Goal: Transaction & Acquisition: Purchase product/service

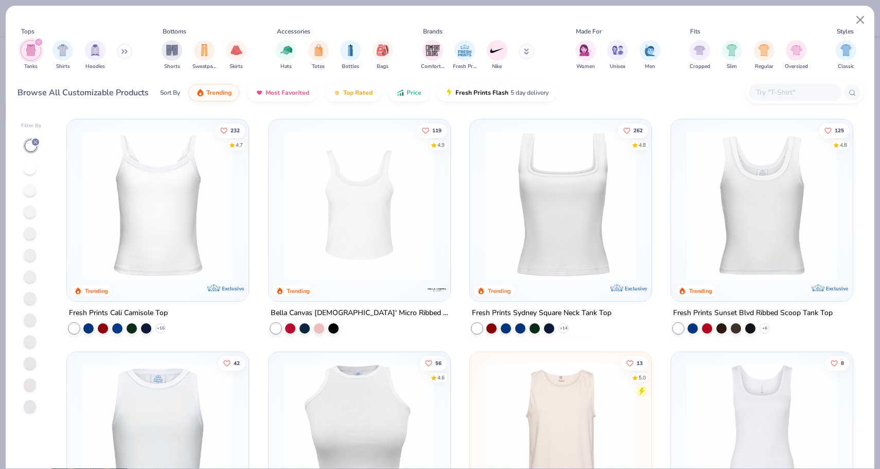
click at [382, 235] on img at bounding box center [359, 205] width 161 height 151
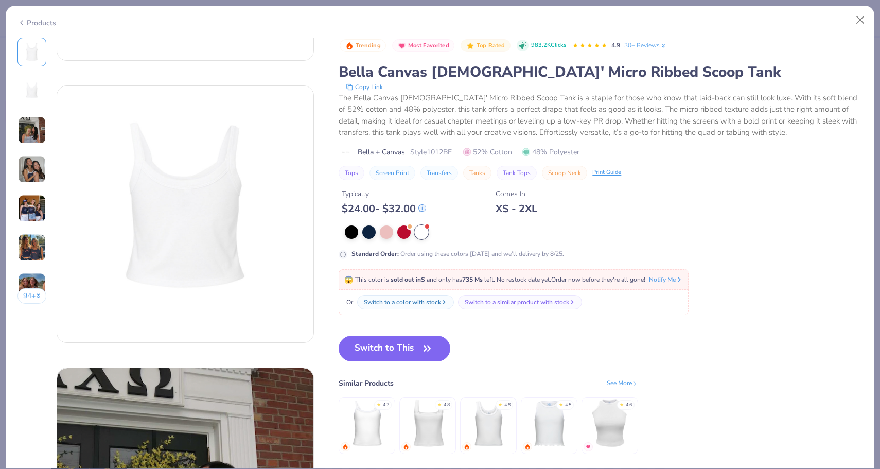
scroll to position [236, 0]
click at [428, 439] on img at bounding box center [428, 423] width 49 height 49
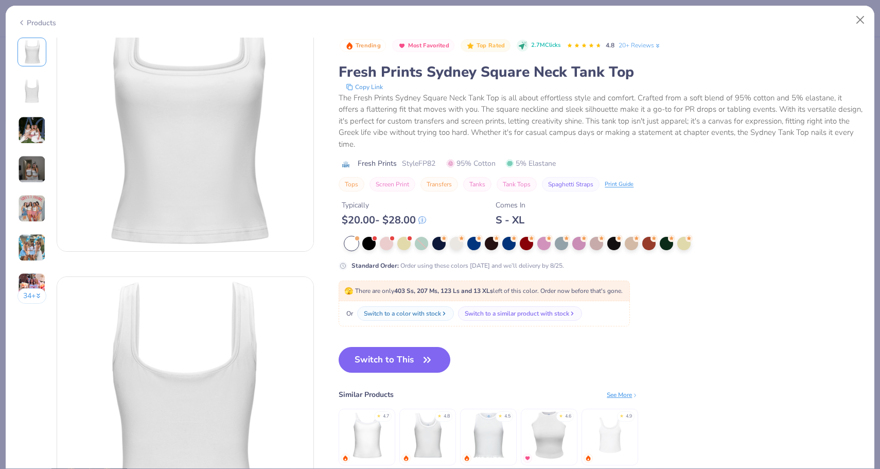
scroll to position [46, 0]
click at [597, 428] on img at bounding box center [610, 435] width 49 height 49
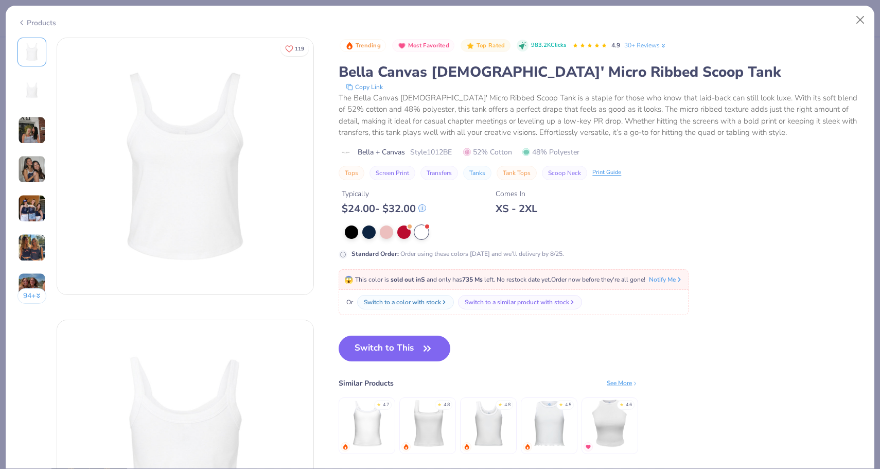
click at [438, 439] on img at bounding box center [428, 423] width 49 height 49
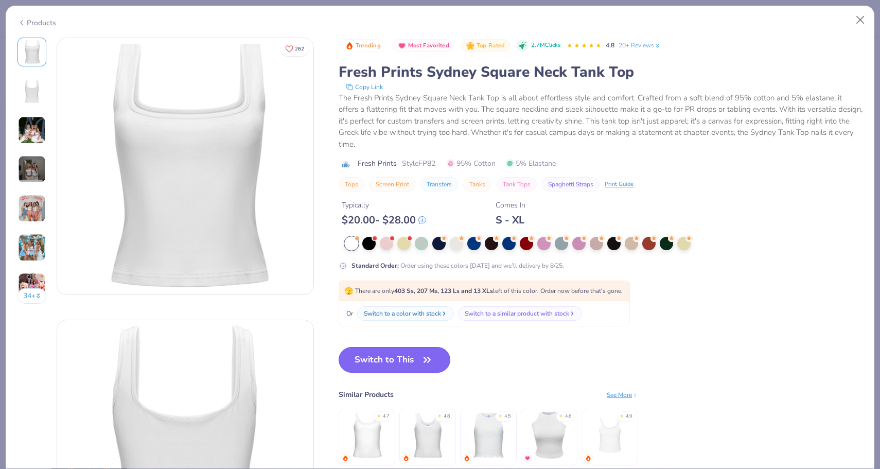
click at [427, 353] on icon "button" at bounding box center [427, 360] width 14 height 14
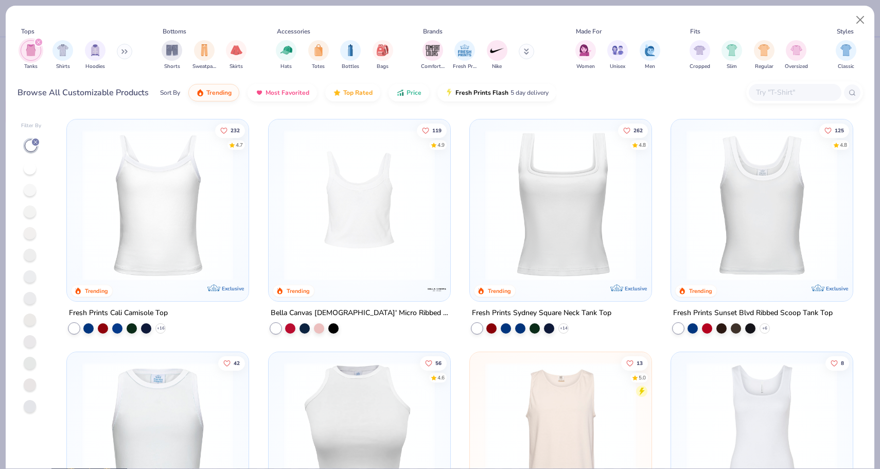
click at [366, 254] on div at bounding box center [359, 205] width 484 height 151
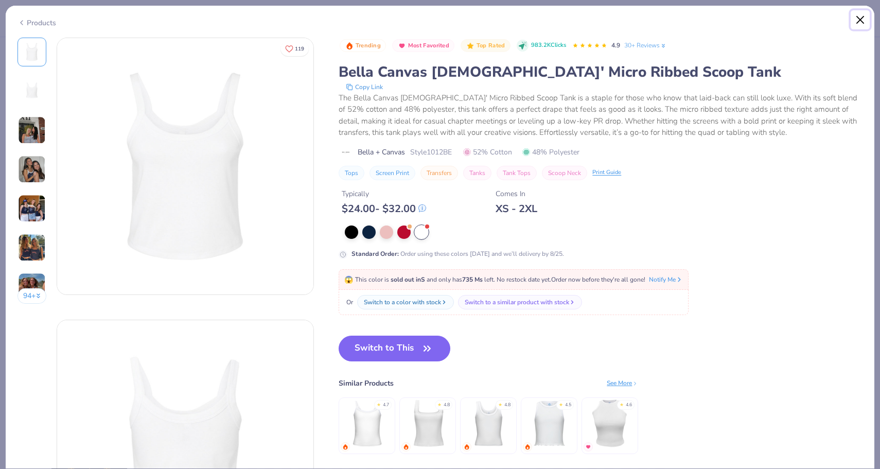
click at [861, 19] on button "Close" at bounding box center [861, 20] width 20 height 20
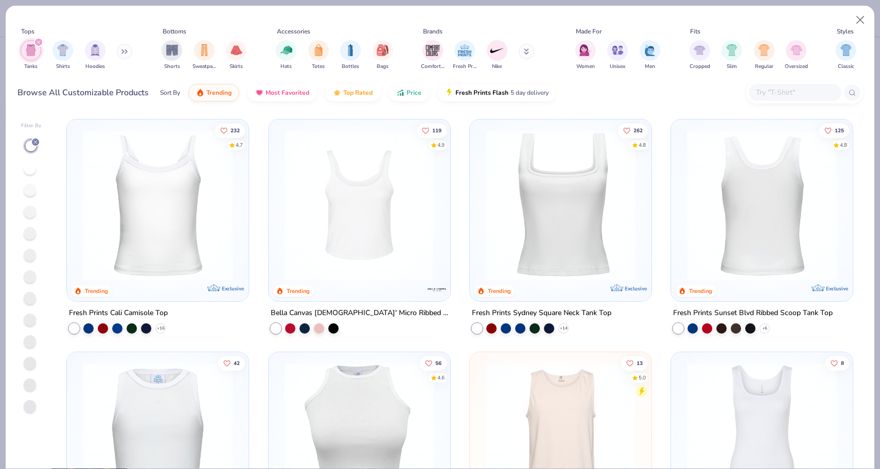
click at [682, 158] on img at bounding box center [600, 205] width 161 height 151
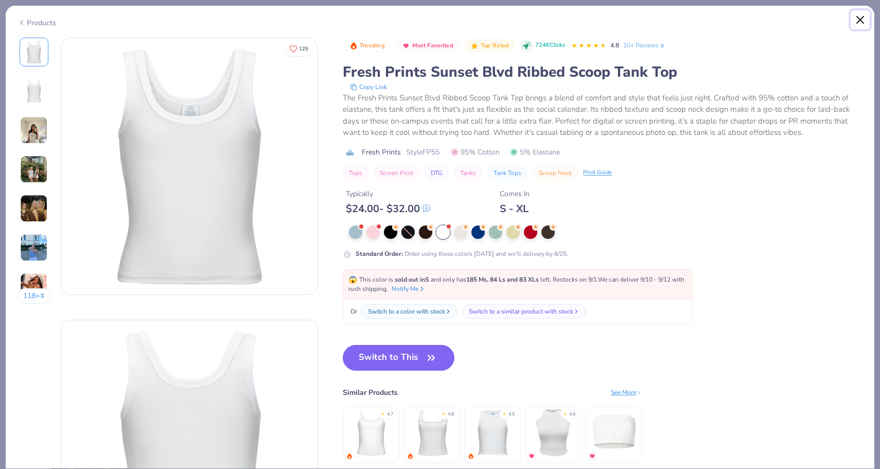
click at [862, 20] on button "Close" at bounding box center [861, 20] width 20 height 20
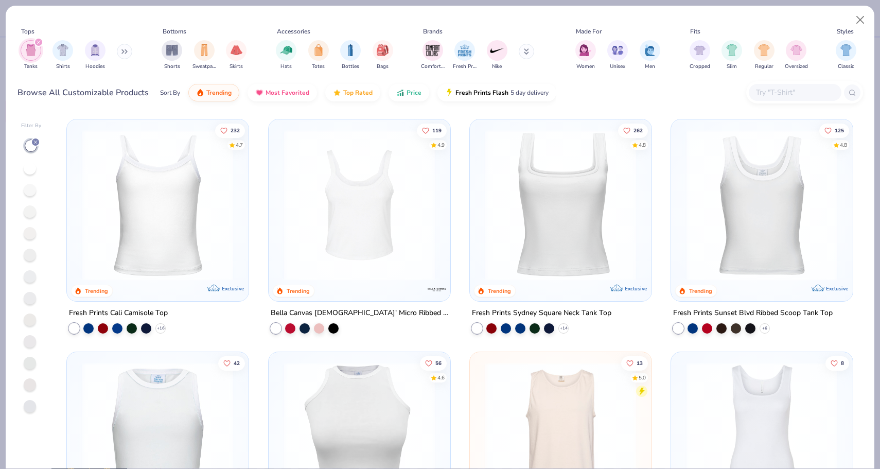
click at [223, 227] on img at bounding box center [157, 205] width 161 height 151
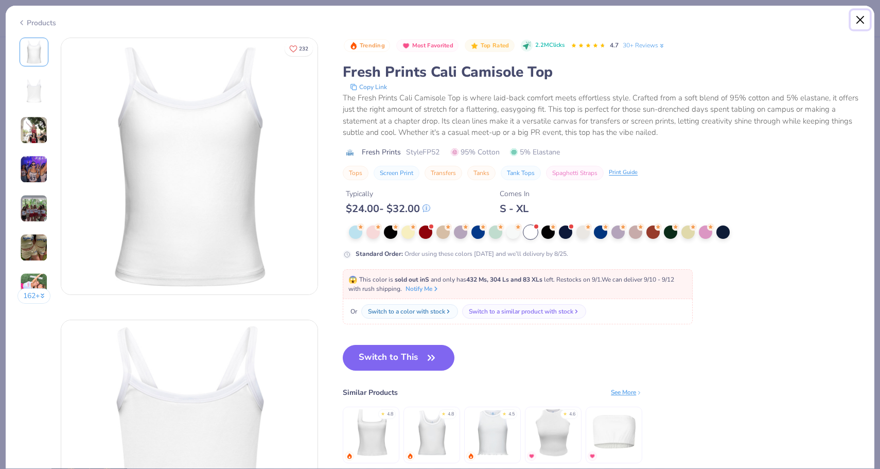
click at [866, 27] on button "Close" at bounding box center [861, 20] width 20 height 20
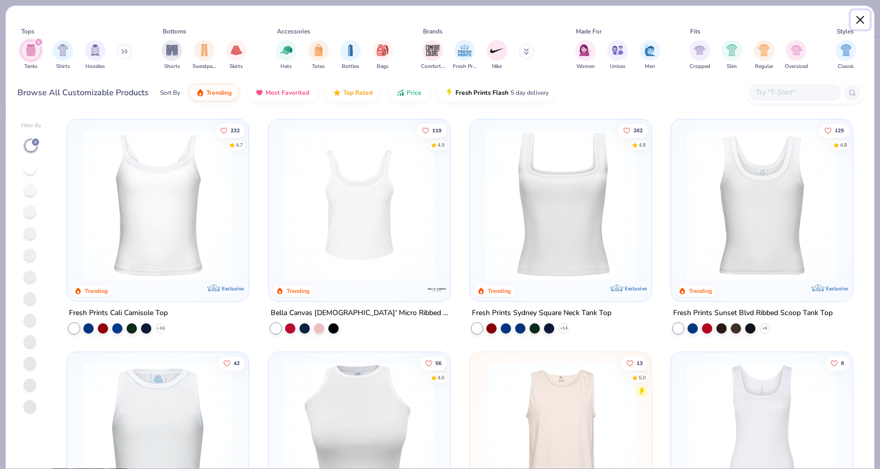
click at [862, 22] on button "Close" at bounding box center [861, 20] width 20 height 20
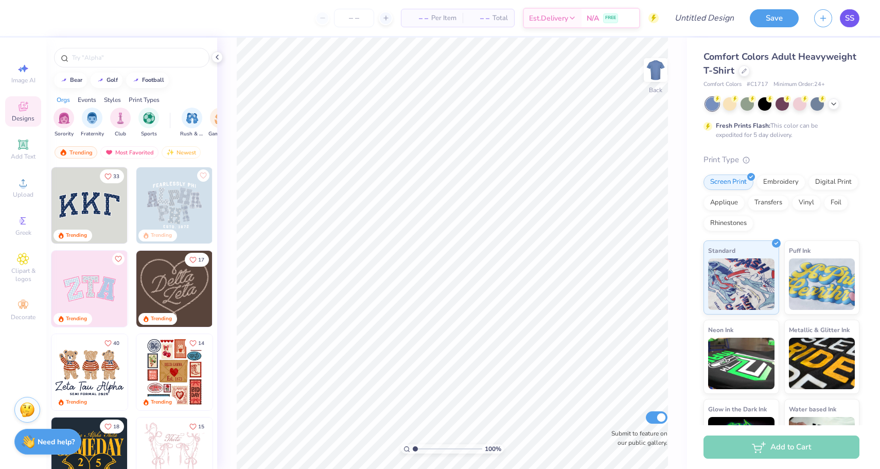
click at [857, 16] on link "SS" at bounding box center [850, 18] width 20 height 18
